Goal: Navigation & Orientation: Find specific page/section

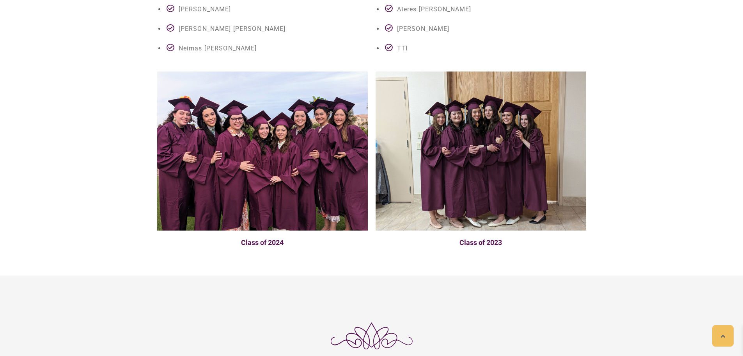
scroll to position [1908, 0]
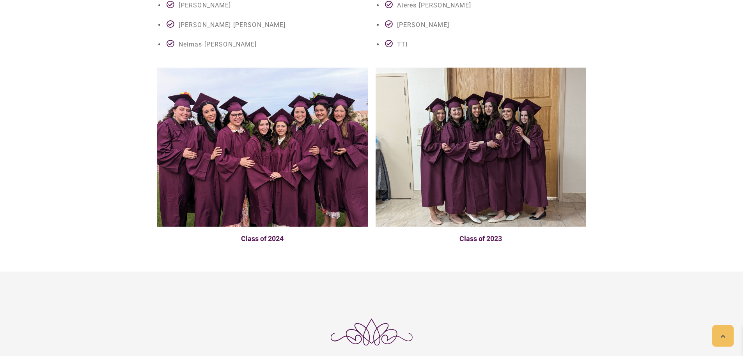
drag, startPoint x: 748, startPoint y: 29, endPoint x: 731, endPoint y: 212, distance: 183.8
click at [280, 118] on img at bounding box center [262, 147] width 211 height 159
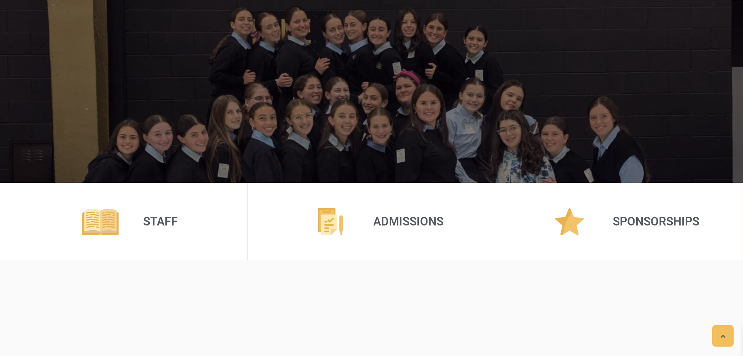
scroll to position [0, 0]
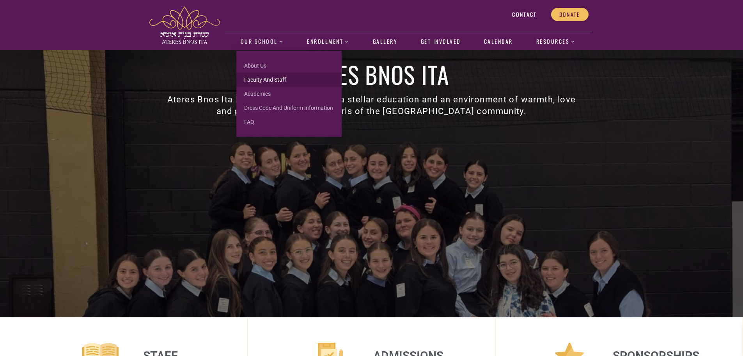
click at [254, 77] on link "Faculty and Staff" at bounding box center [288, 80] width 105 height 14
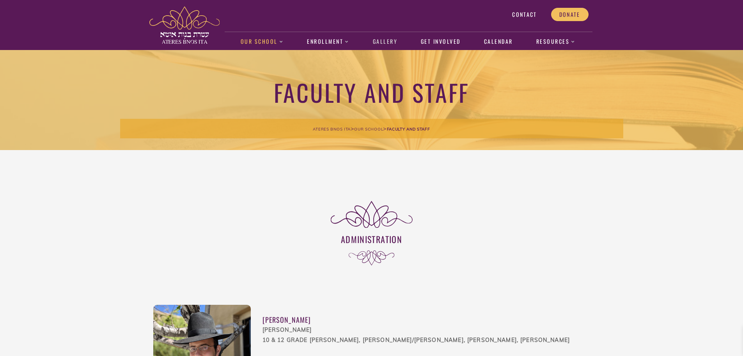
click at [380, 42] on link "Gallery" at bounding box center [385, 42] width 33 height 18
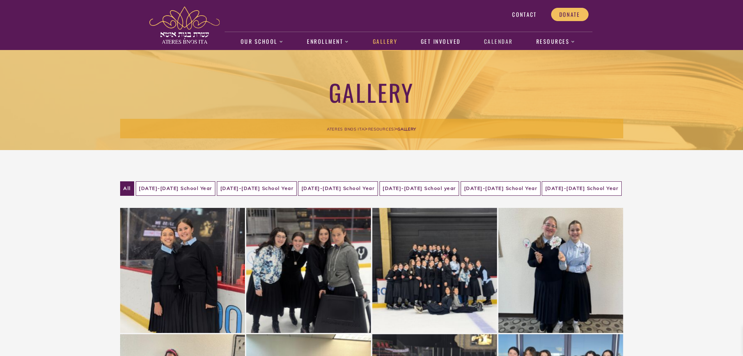
click at [493, 41] on link "Calendar" at bounding box center [498, 42] width 37 height 18
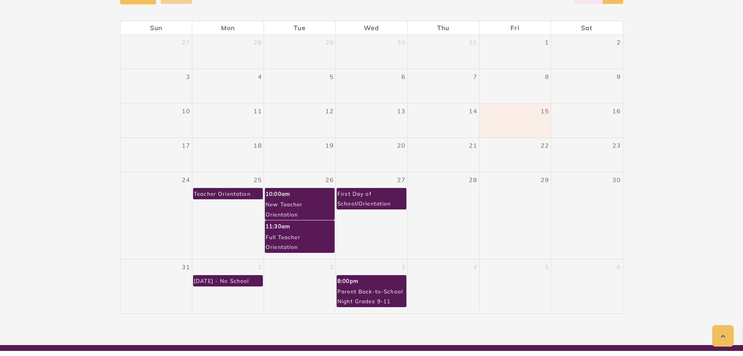
scroll to position [206, 0]
